Goal: Task Accomplishment & Management: Manage account settings

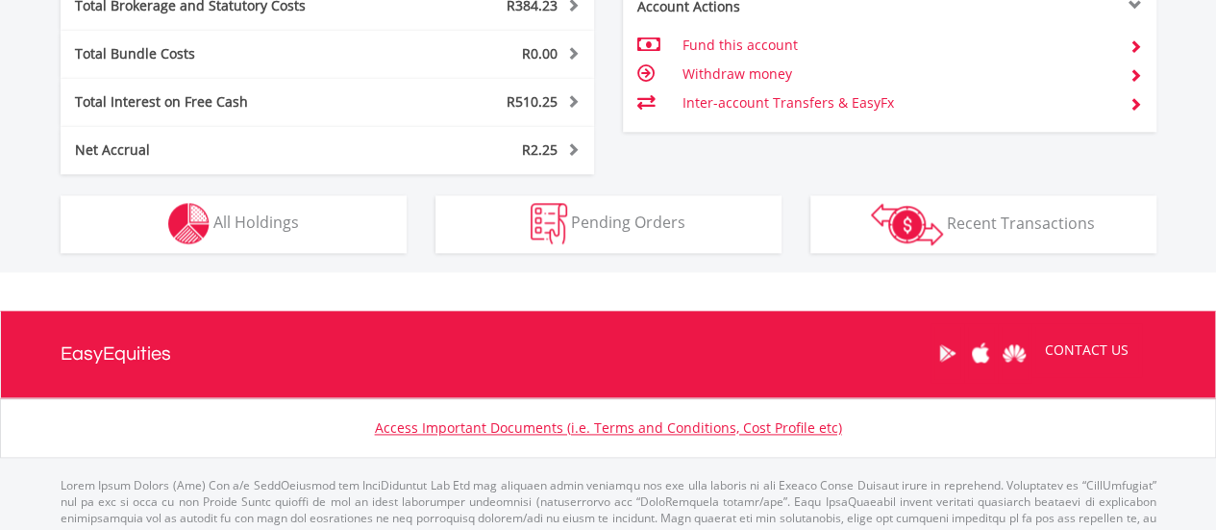
scroll to position [185, 365]
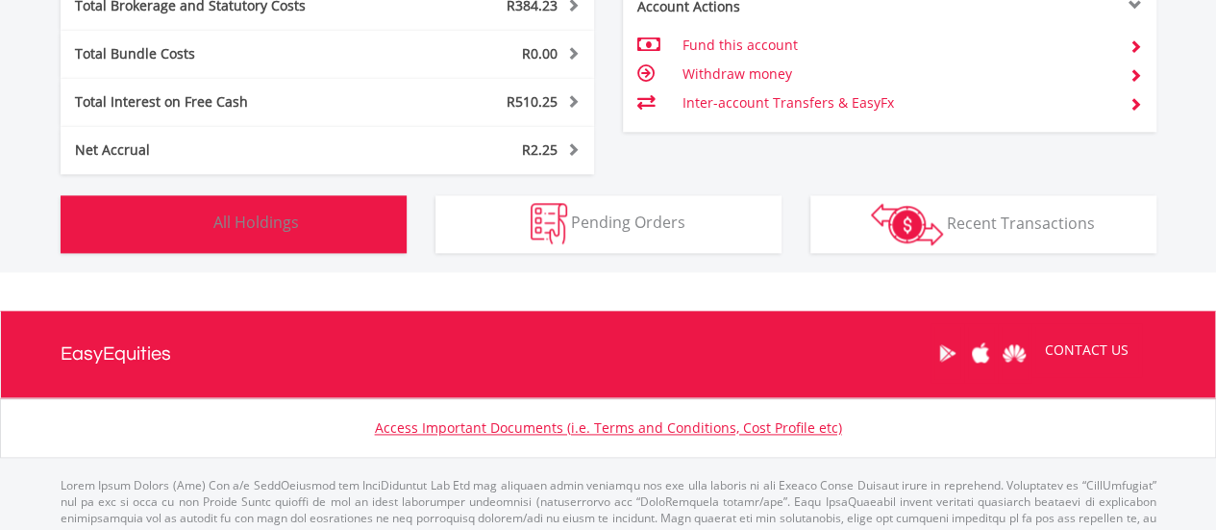
click at [247, 212] on span "All Holdings" at bounding box center [256, 222] width 86 height 21
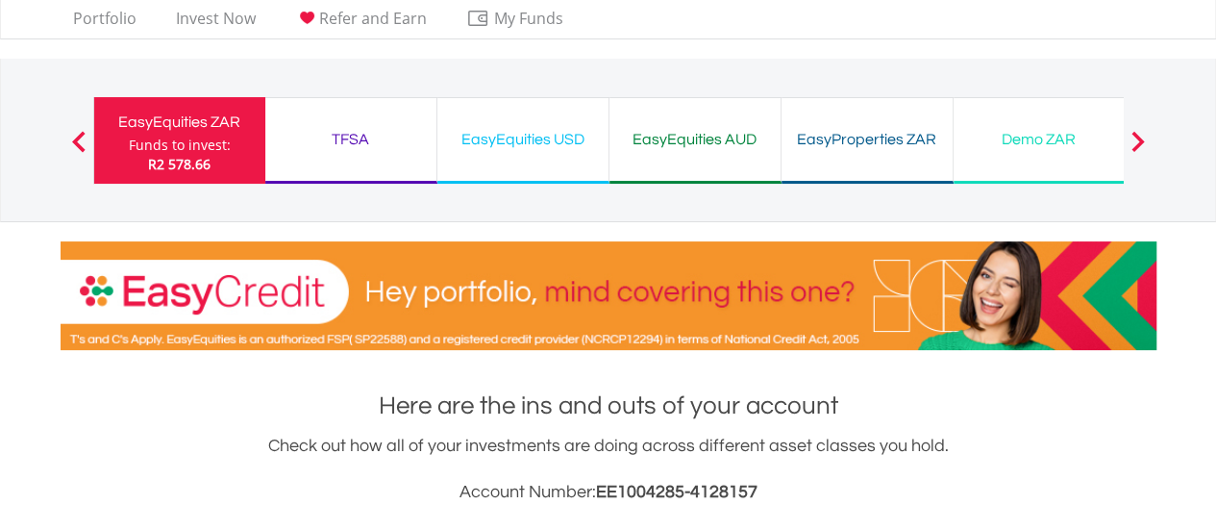
scroll to position [0, 0]
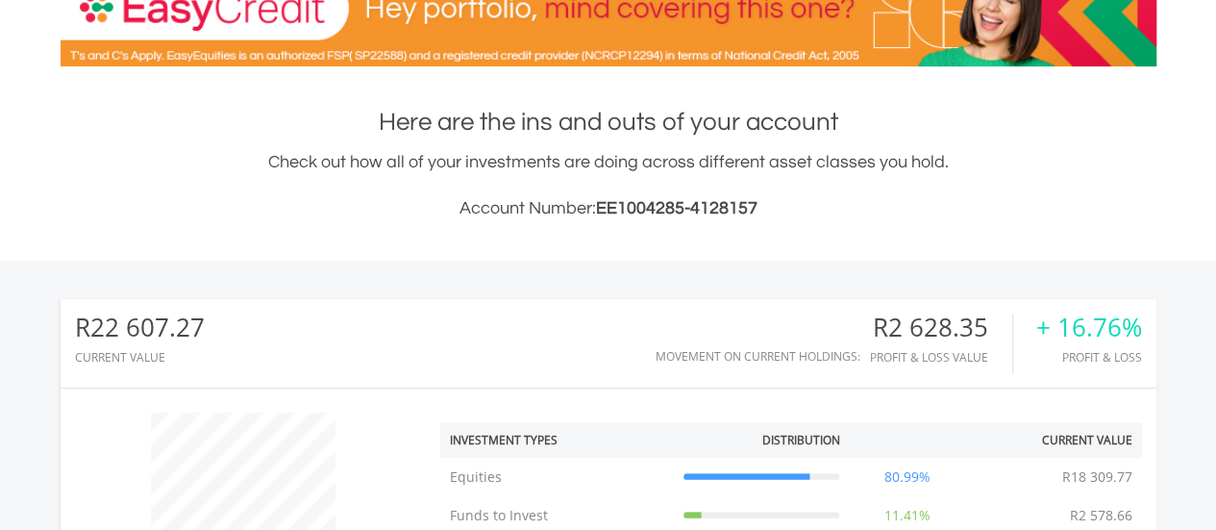
type input "**********"
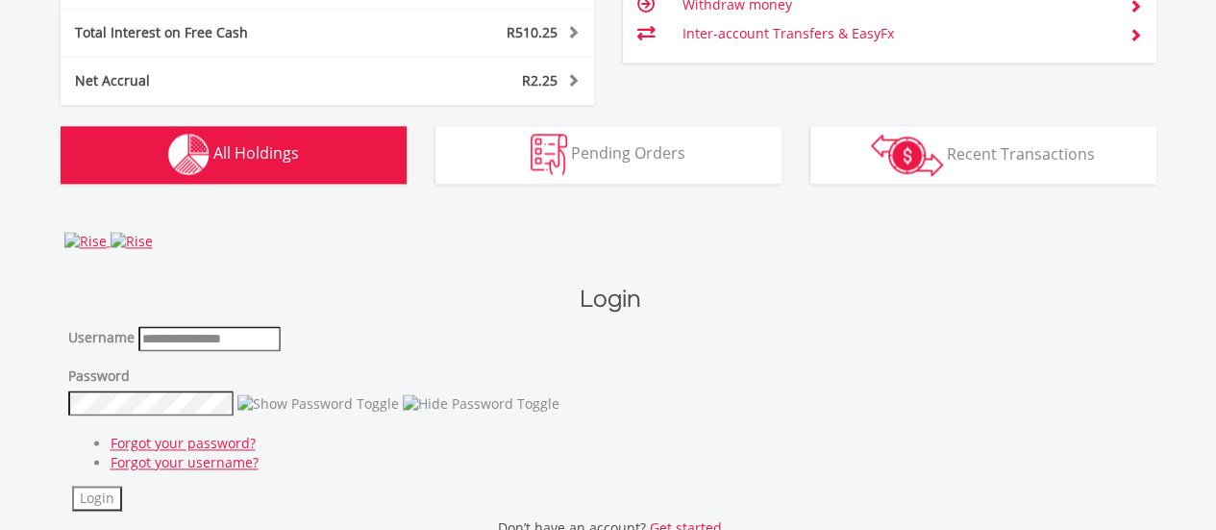
scroll to position [1634, 0]
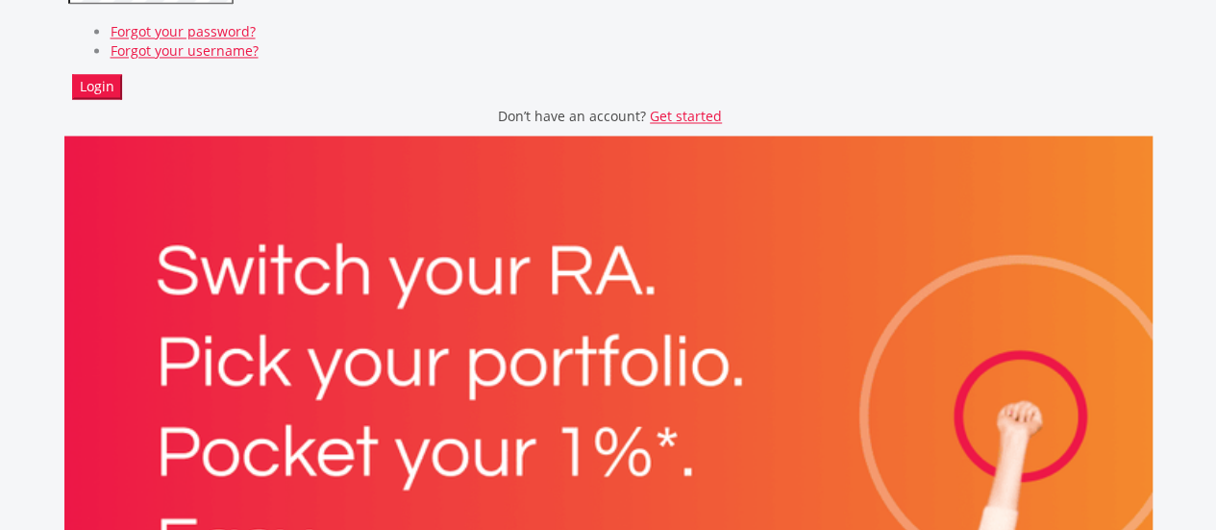
click at [96, 84] on button "Login" at bounding box center [97, 86] width 50 height 25
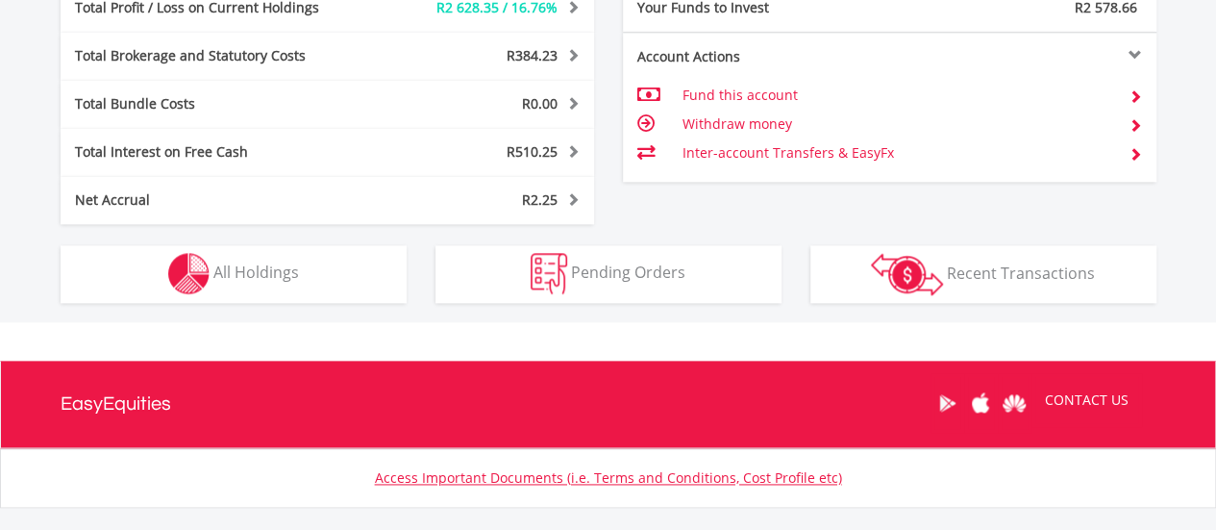
scroll to position [1209, 0]
